Goal: Task Accomplishment & Management: Manage account settings

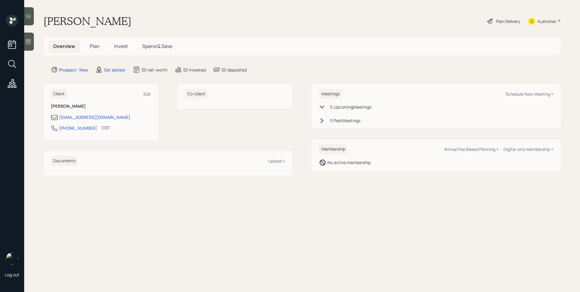
click at [32, 39] on div at bounding box center [29, 42] width 10 height 18
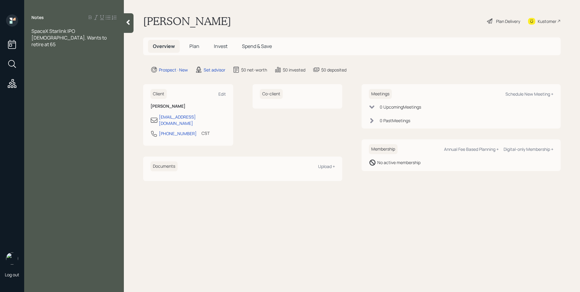
click at [539, 23] on div "Kustomer" at bounding box center [547, 21] width 19 height 6
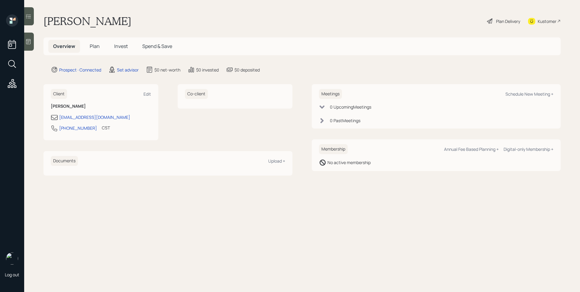
click at [143, 90] on div "Client Edit" at bounding box center [101, 94] width 100 height 10
click at [146, 92] on div "Edit" at bounding box center [147, 94] width 8 height 6
select select "America/Chicago"
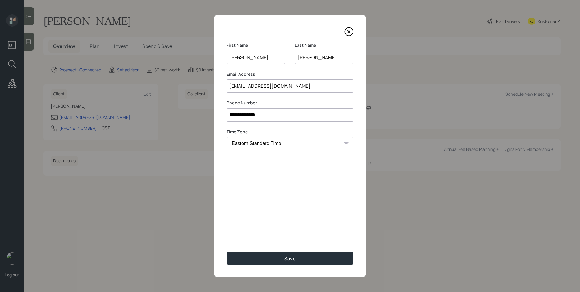
click at [300, 56] on input "krueger" at bounding box center [324, 57] width 59 height 13
type input "Krueger"
click at [290, 259] on div "Save" at bounding box center [289, 258] width 11 height 7
